Goal: Information Seeking & Learning: Learn about a topic

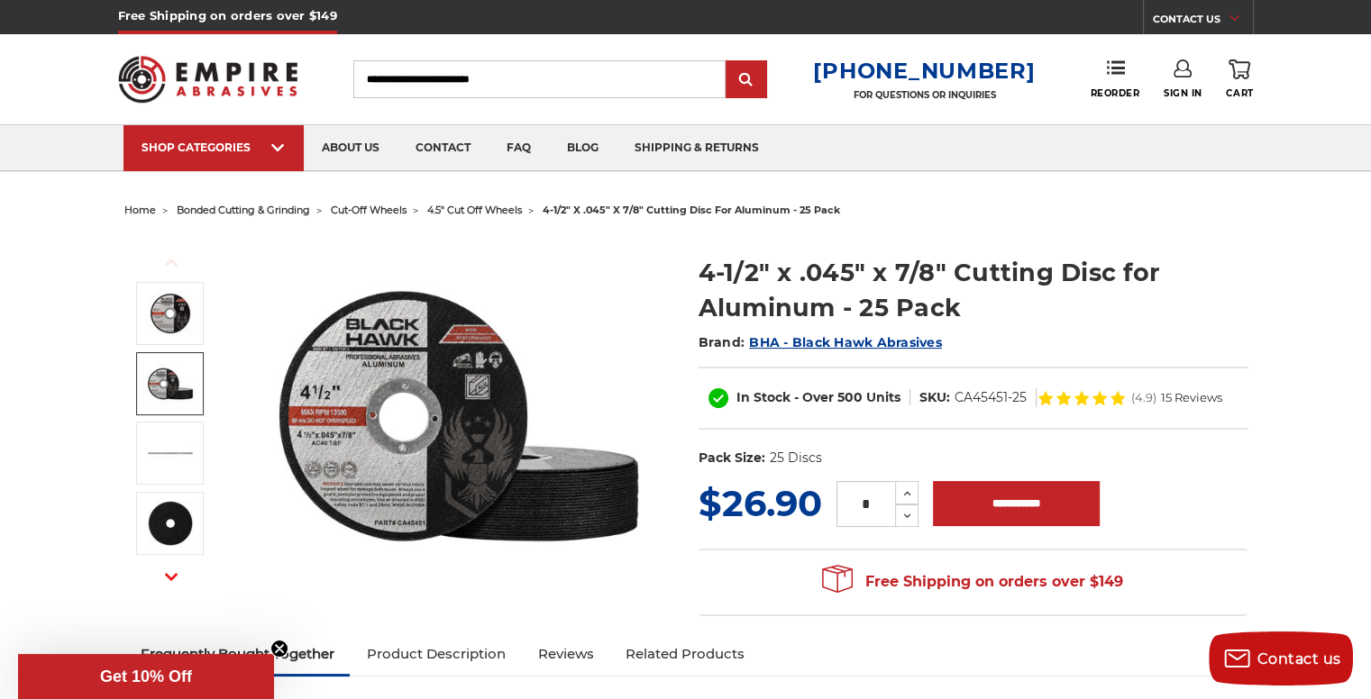
click at [814, 338] on span "BHA - Black Hawk Abrasives" at bounding box center [845, 342] width 193 height 16
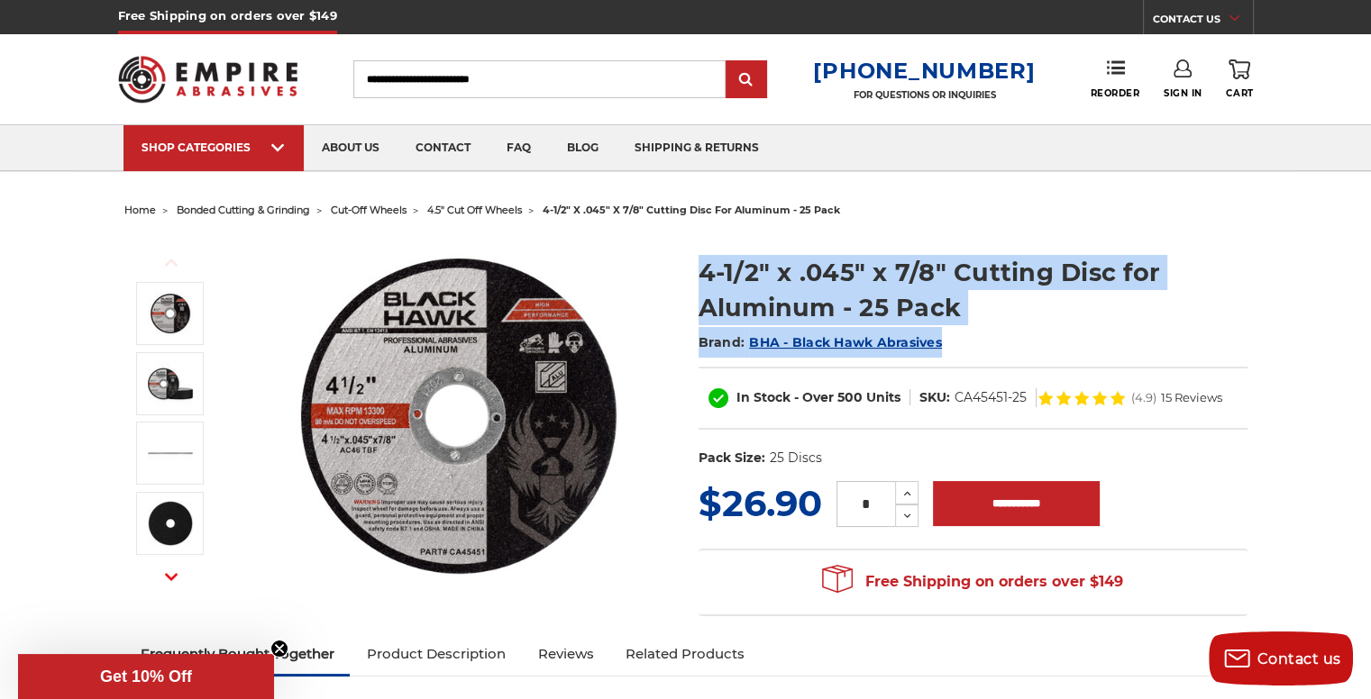
drag, startPoint x: 678, startPoint y: 270, endPoint x: 948, endPoint y: 348, distance: 280.3
click at [948, 348] on div "Previous Next Brand: )" at bounding box center [686, 428] width 1148 height 411
copy div "4-1/2" x .045" x 7/8" Cutting Disc for Aluminum - 25 Pack Brand: BHA - Black Ha…"
